Goal: Task Accomplishment & Management: Use online tool/utility

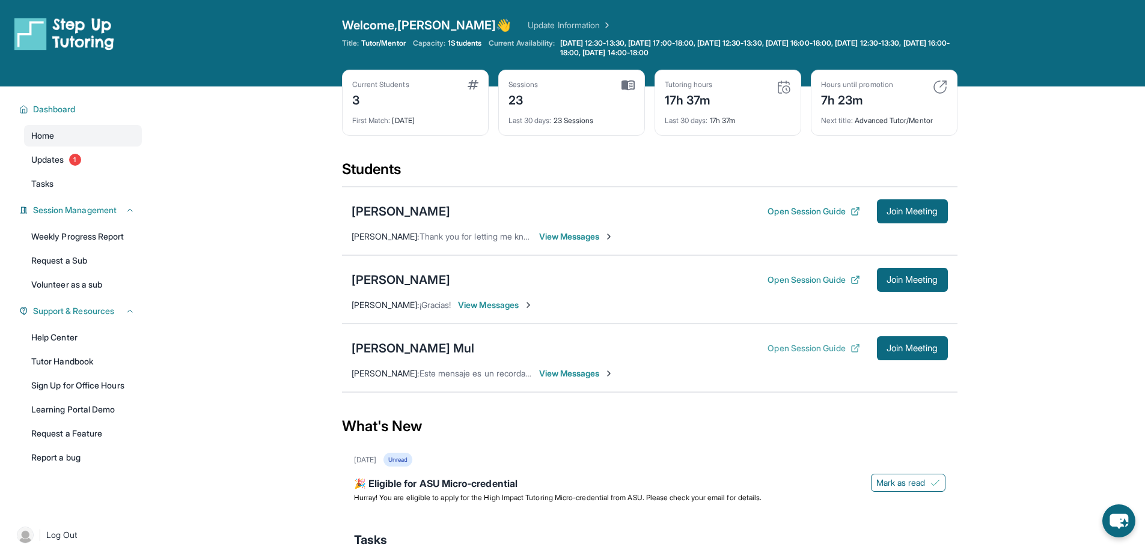
click at [805, 342] on button "Open Session Guide" at bounding box center [813, 348] width 92 height 12
click at [817, 284] on button "Open Session Guide" at bounding box center [813, 280] width 92 height 12
click at [896, 276] on span "Join Meeting" at bounding box center [912, 279] width 52 height 7
